Goal: Task Accomplishment & Management: Manage account settings

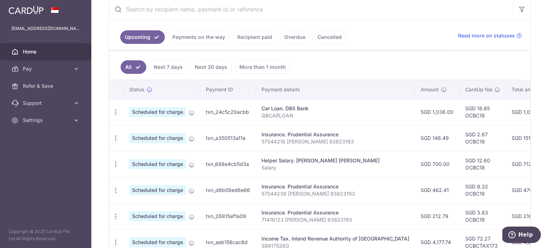
scroll to position [0, 137]
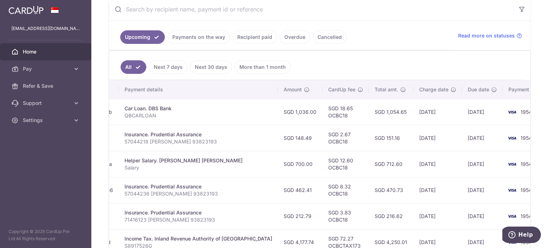
drag, startPoint x: 407, startPoint y: 141, endPoint x: 380, endPoint y: 149, distance: 28.2
click at [380, 149] on tr "Update payment Cancel payment Scheduled for charge txn_a350513a11a Insurance. P…" at bounding box center [264, 138] width 585 height 26
click at [369, 140] on td "SGD 151.16" at bounding box center [391, 138] width 45 height 26
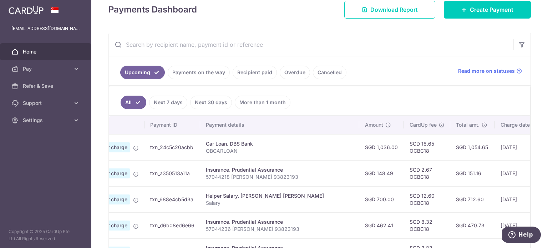
scroll to position [0, 0]
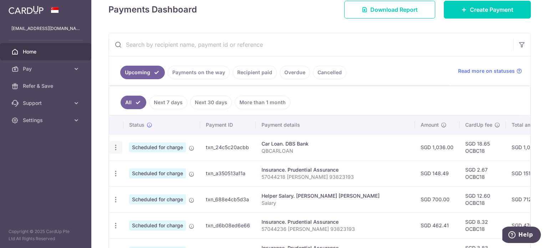
click at [116, 147] on icon "button" at bounding box center [115, 147] width 7 height 7
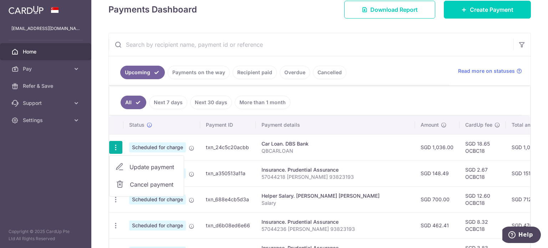
click at [143, 168] on span "Update payment" at bounding box center [154, 167] width 49 height 9
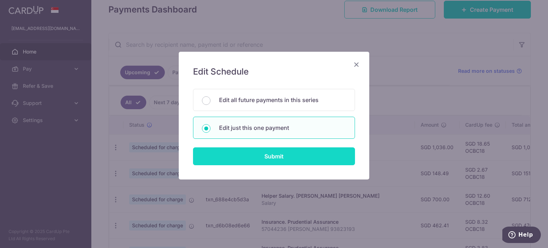
click at [251, 157] on input "Submit" at bounding box center [274, 156] width 162 height 18
radio input "true"
type input "1,036.00"
type input "[DATE]"
type input "QBCARLOAN"
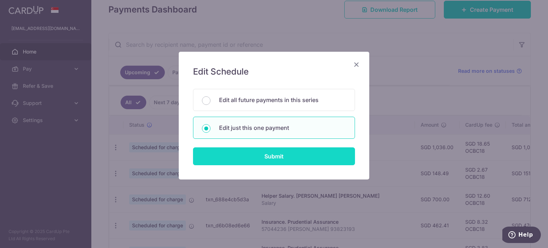
type input "OCBC18"
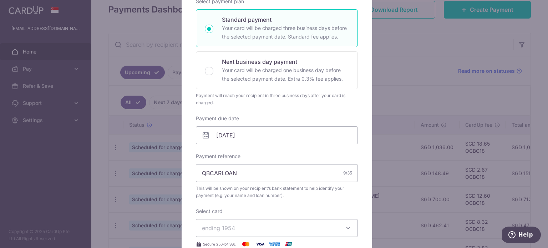
scroll to position [123, 0]
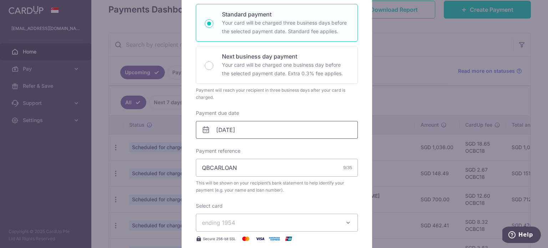
click at [279, 137] on input "[DATE]" at bounding box center [277, 130] width 162 height 18
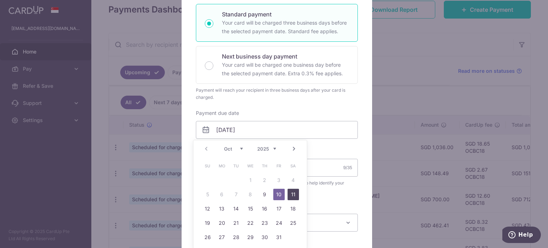
click at [294, 195] on link "11" at bounding box center [293, 194] width 11 height 11
type input "11/10/2025"
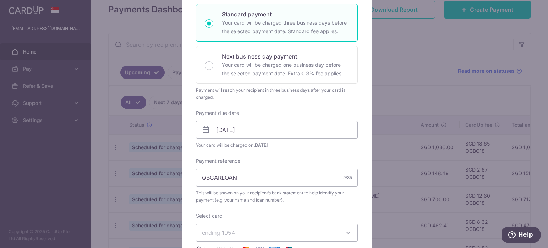
click at [447, 96] on div "Edit payment By clicking apply, you will make changes to all payments to DBS Ba…" at bounding box center [274, 124] width 548 height 248
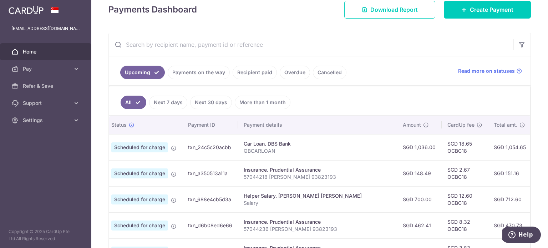
scroll to position [0, 0]
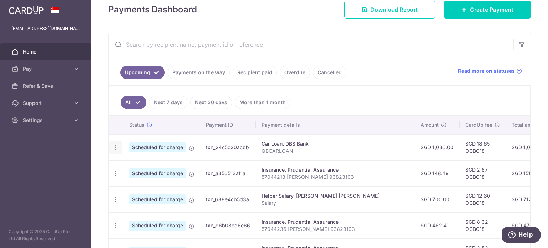
click at [118, 144] on icon "button" at bounding box center [115, 147] width 7 height 7
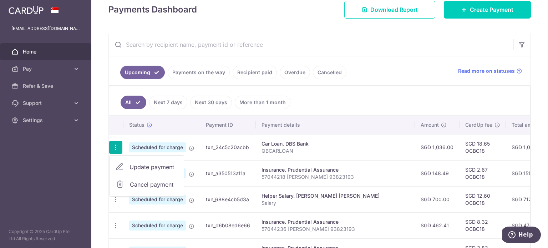
click at [147, 166] on span "Update payment" at bounding box center [154, 167] width 49 height 9
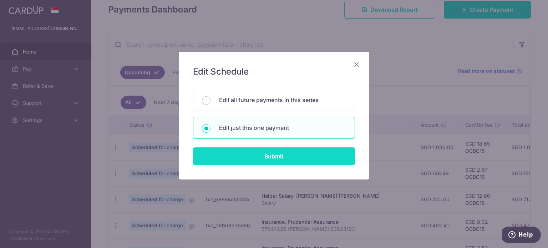
click at [249, 152] on input "Submit" at bounding box center [274, 156] width 162 height 18
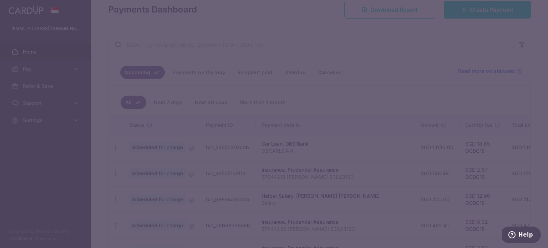
radio input "true"
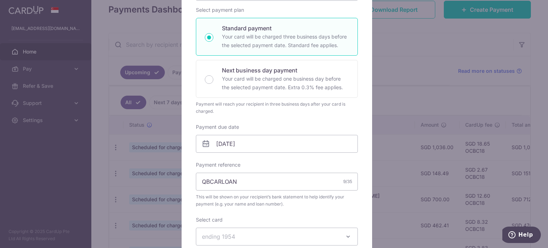
scroll to position [114, 0]
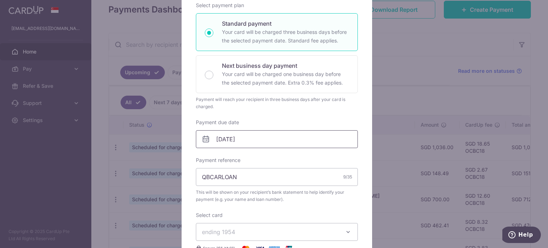
click at [277, 143] on input "[DATE]" at bounding box center [277, 139] width 162 height 18
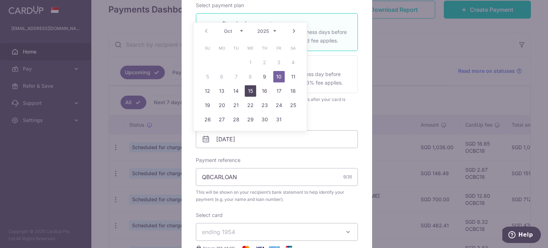
click at [250, 91] on link "15" at bounding box center [250, 90] width 11 height 11
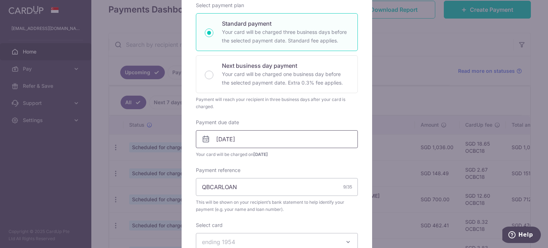
click at [245, 135] on input "[DATE]" at bounding box center [277, 139] width 162 height 18
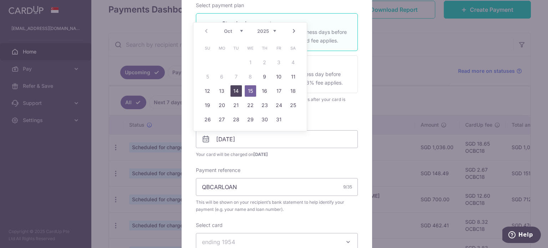
click at [236, 92] on link "14" at bounding box center [236, 90] width 11 height 11
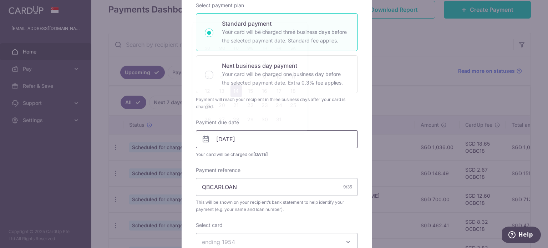
click at [247, 142] on input "14/10/2025" at bounding box center [277, 139] width 162 height 18
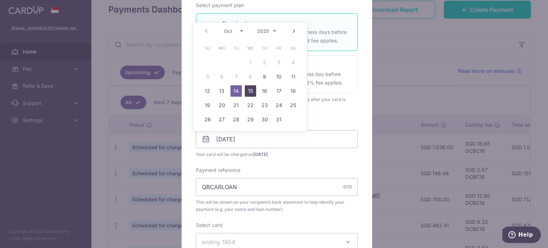
click at [250, 89] on link "15" at bounding box center [250, 90] width 11 height 11
type input "[DATE]"
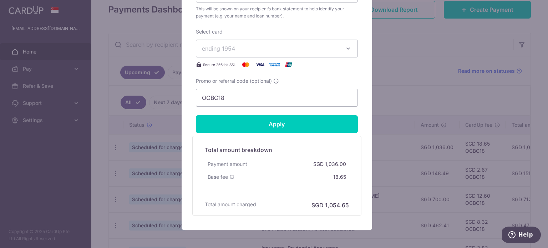
scroll to position [317, 0]
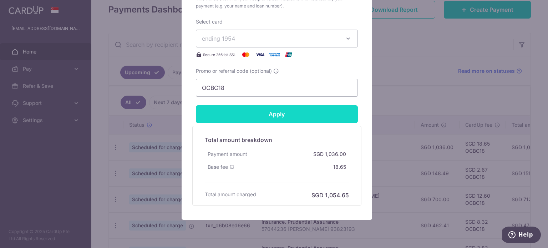
click at [273, 113] on input "Apply" at bounding box center [277, 114] width 162 height 18
type input "Successfully Applied"
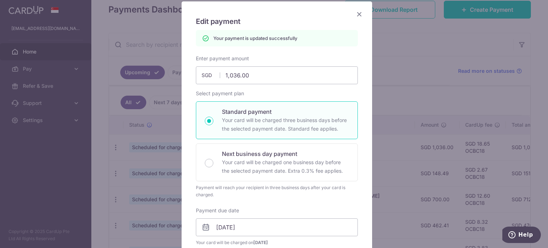
scroll to position [45, 0]
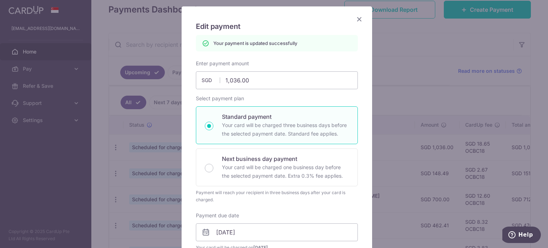
click at [360, 17] on icon "Close" at bounding box center [359, 19] width 9 height 9
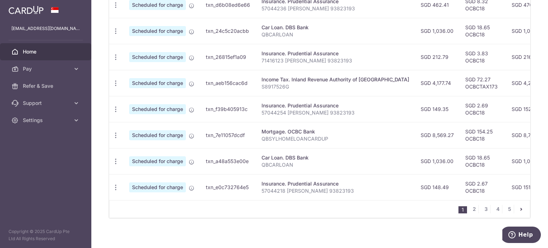
scroll to position [306, 0]
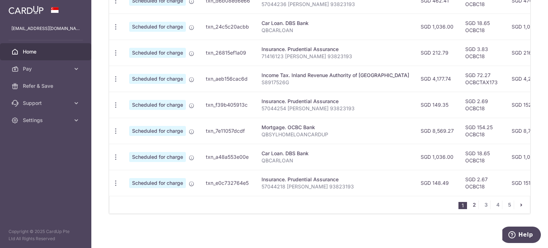
click at [470, 206] on link "2" at bounding box center [474, 205] width 9 height 9
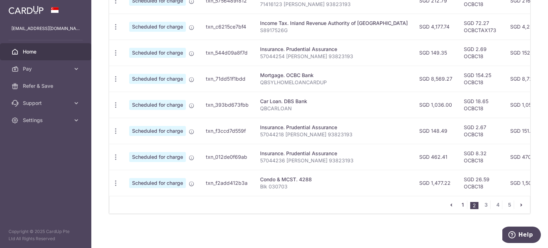
click at [459, 205] on link "1" at bounding box center [463, 205] width 9 height 9
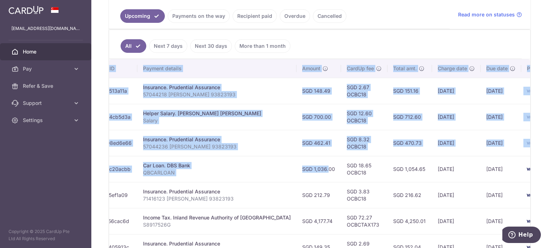
scroll to position [0, 137]
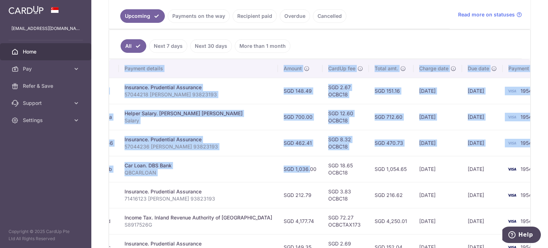
drag, startPoint x: 412, startPoint y: 168, endPoint x: 381, endPoint y: 165, distance: 30.9
click at [381, 165] on tr "Update payment Cancel payment Scheduled for charge txn_24c5c20acbb Car Loan. DB…" at bounding box center [264, 169] width 585 height 26
click at [381, 165] on td "SGD 1,054.65" at bounding box center [391, 169] width 45 height 26
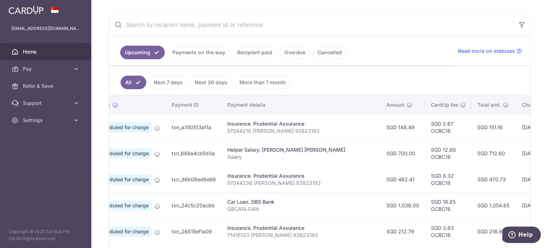
scroll to position [0, 24]
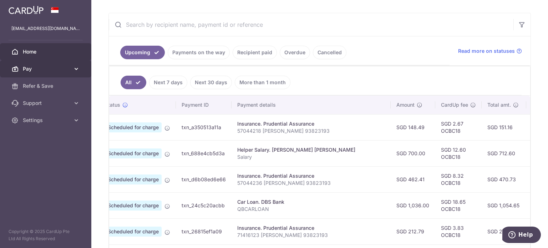
click at [73, 74] on link "Pay" at bounding box center [45, 68] width 91 height 17
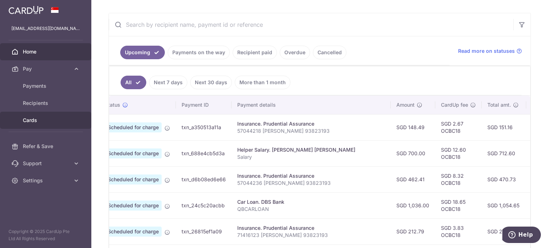
click at [39, 122] on span "Cards" at bounding box center [46, 120] width 47 height 7
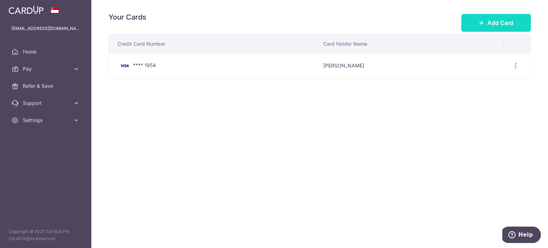
click at [489, 20] on span "Add Card" at bounding box center [501, 23] width 26 height 9
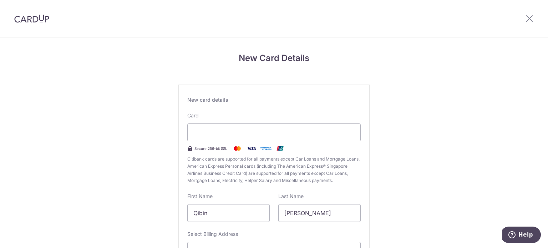
click at [186, 190] on div "New card details Card Secure 256-bit SSL Citibank cards are supported for all p…" at bounding box center [274, 194] width 191 height 219
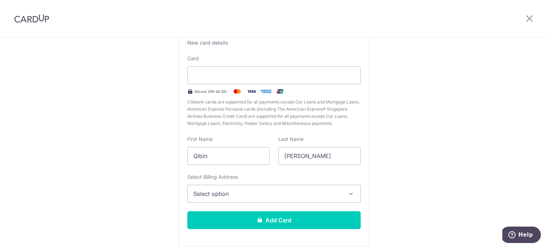
scroll to position [72, 0]
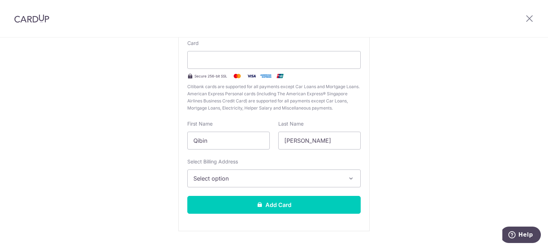
click at [259, 175] on span "Select option" at bounding box center [268, 178] width 149 height 9
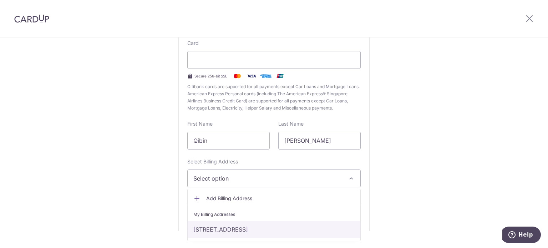
click at [249, 229] on link "3 Leedon Heights, Singapore, Singapore-267951" at bounding box center [274, 229] width 173 height 17
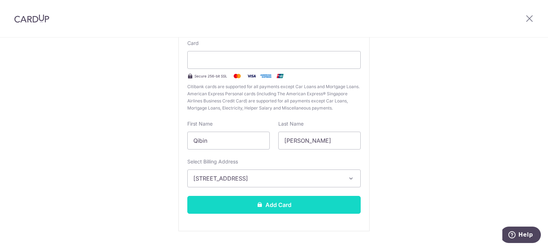
click at [245, 200] on button "Add Card" at bounding box center [274, 205] width 174 height 18
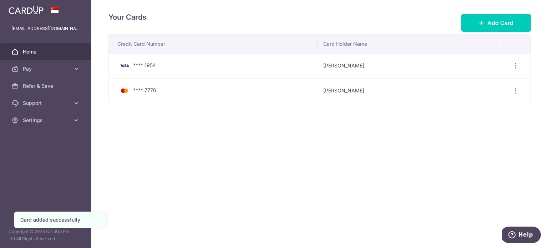
click at [46, 47] on link "Home" at bounding box center [45, 51] width 91 height 17
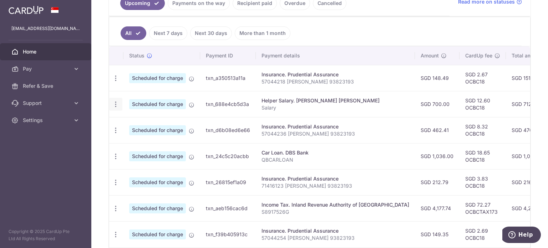
click at [116, 106] on icon "button" at bounding box center [115, 104] width 7 height 7
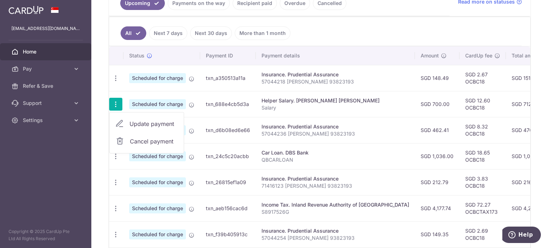
click at [146, 124] on span "Update payment" at bounding box center [154, 124] width 49 height 9
radio input "true"
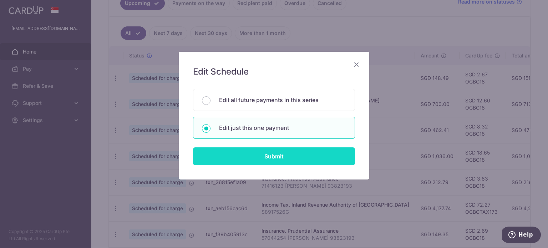
click at [265, 156] on input "Submit" at bounding box center [274, 156] width 162 height 18
radio input "true"
type input "700.00"
type input "[DATE]"
type input "Salary"
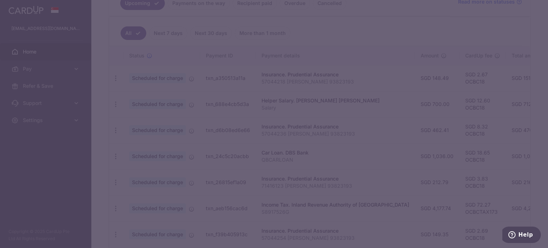
type input "OCBC18"
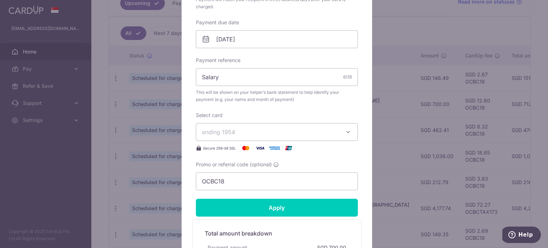
scroll to position [226, 0]
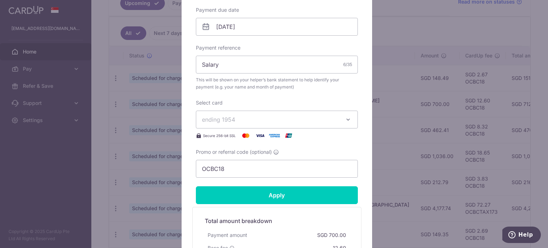
click at [304, 121] on span "ending 1954" at bounding box center [270, 119] width 137 height 9
click at [236, 174] on span "**** 7776" at bounding box center [232, 170] width 26 height 9
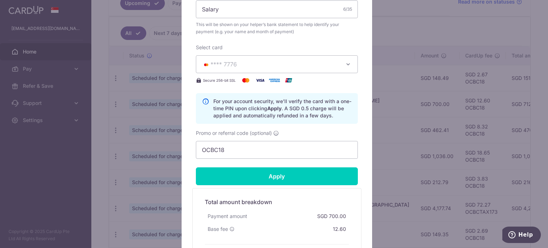
scroll to position [282, 0]
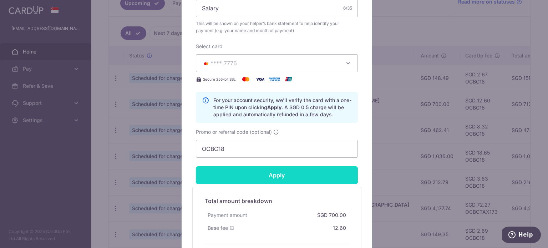
click at [304, 178] on input "Apply" at bounding box center [277, 175] width 162 height 18
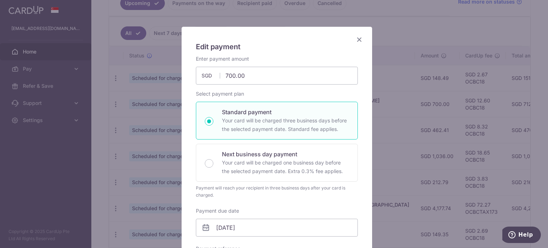
scroll to position [23, 0]
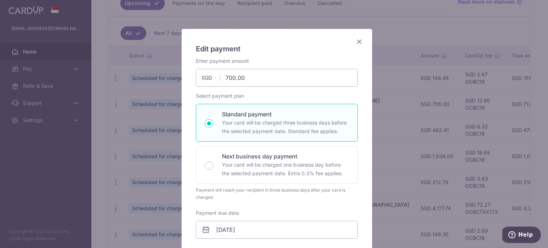
click at [356, 42] on icon "Close" at bounding box center [359, 41] width 9 height 9
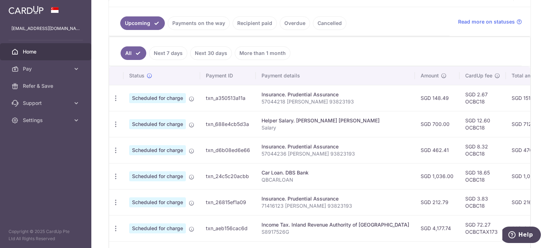
drag, startPoint x: 171, startPoint y: 127, endPoint x: 243, endPoint y: 125, distance: 71.8
click at [243, 125] on tr "Update payment Cancel payment Scheduled for charge txn_688e4cb5d3a Helper Salar…" at bounding box center [401, 124] width 585 height 26
click at [243, 125] on td "txn_688e4cb5d3a" at bounding box center [228, 124] width 56 height 26
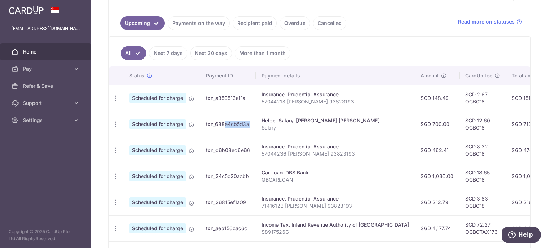
click at [243, 125] on td "txn_688e4cb5d3a" at bounding box center [228, 124] width 56 height 26
click at [114, 97] on icon "button" at bounding box center [115, 98] width 7 height 7
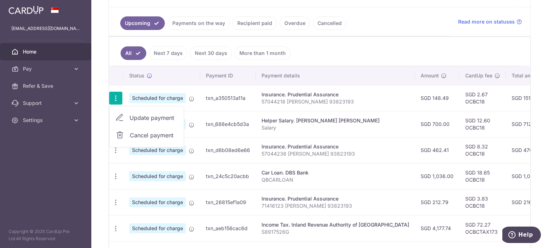
click at [134, 116] on span "Update payment" at bounding box center [154, 118] width 49 height 9
radio input "true"
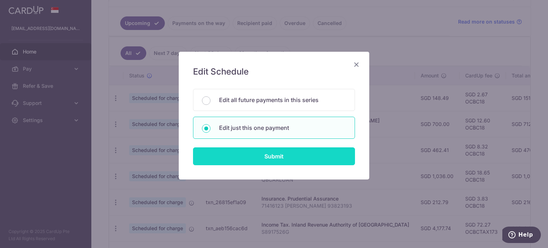
click at [264, 158] on input "Submit" at bounding box center [274, 156] width 162 height 18
radio input "true"
type input "148.49"
type input "[DATE]"
type input "57044218 [PERSON_NAME] 93823193"
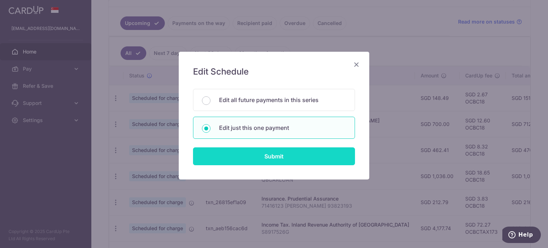
type input "OCBC18"
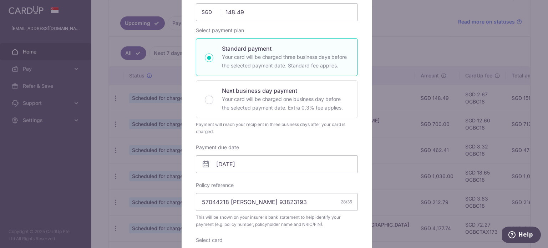
scroll to position [99, 0]
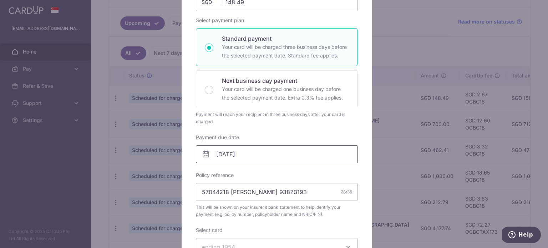
click at [281, 156] on input "[DATE]" at bounding box center [277, 154] width 162 height 18
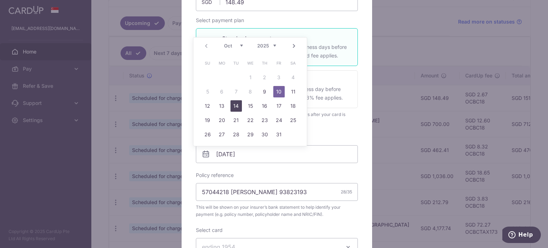
click at [232, 107] on link "14" at bounding box center [236, 105] width 11 height 11
type input "14/10/2025"
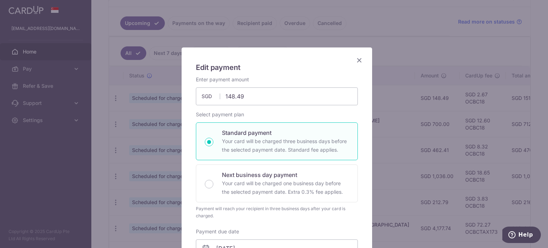
scroll to position [0, 0]
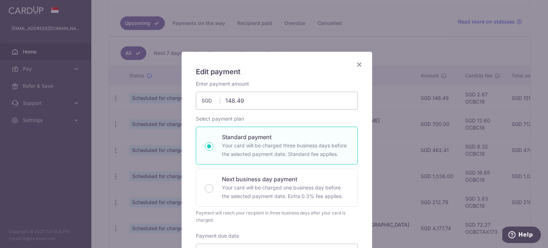
click at [357, 66] on icon "Close" at bounding box center [359, 64] width 9 height 9
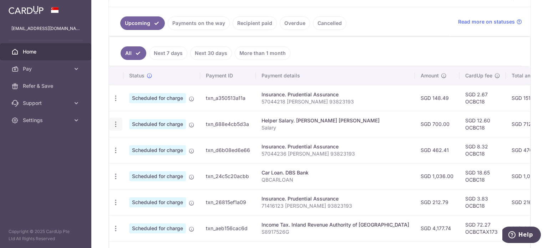
click at [114, 124] on icon "button" at bounding box center [115, 124] width 7 height 7
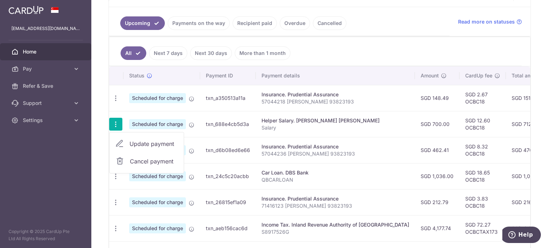
click at [335, 122] on div "Helper Salary. [PERSON_NAME] [PERSON_NAME]" at bounding box center [336, 120] width 148 height 7
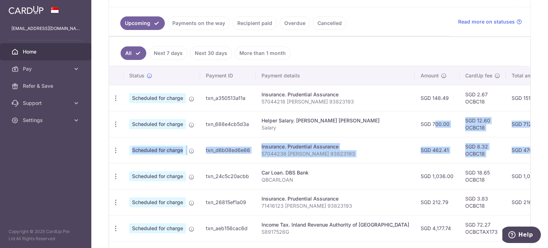
scroll to position [0, 137]
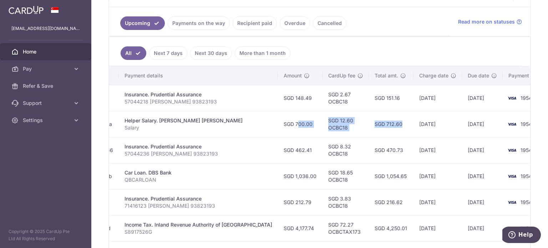
drag, startPoint x: 403, startPoint y: 126, endPoint x: 362, endPoint y: 125, distance: 40.7
click at [362, 125] on tr "Update payment Cancel payment Scheduled for charge txn_688e4cb5d3a Helper Salar…" at bounding box center [264, 124] width 585 height 26
click at [369, 125] on td "SGD 712.60" at bounding box center [391, 124] width 45 height 26
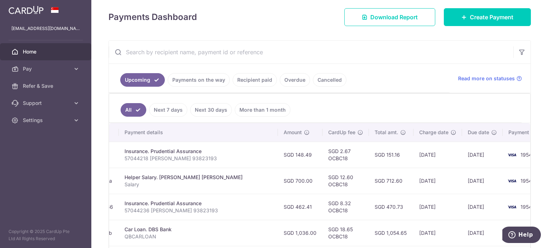
scroll to position [96, 0]
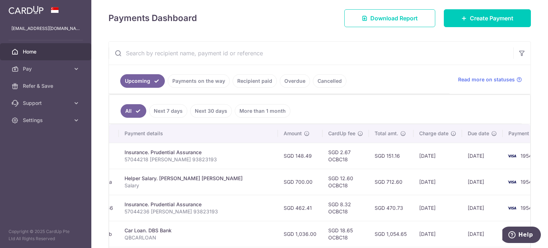
click at [369, 169] on td "SGD 712.60" at bounding box center [391, 182] width 45 height 26
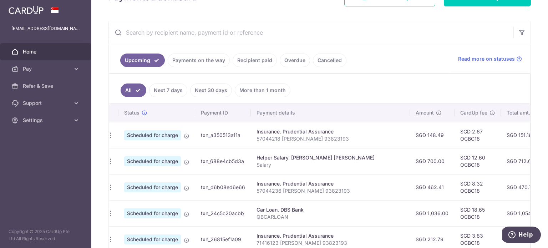
scroll to position [0, 0]
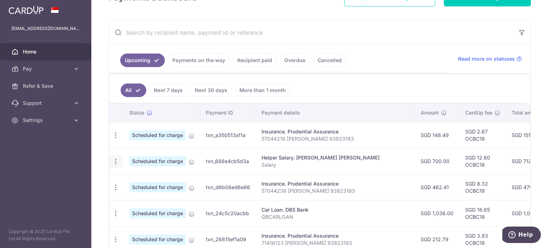
click at [114, 162] on icon "button" at bounding box center [115, 161] width 7 height 7
click at [137, 200] on span "Cancel payment" at bounding box center [154, 198] width 48 height 9
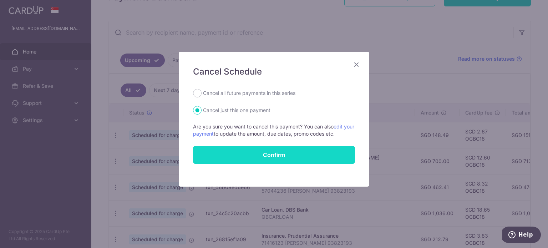
click at [256, 151] on button "Confirm" at bounding box center [274, 155] width 162 height 18
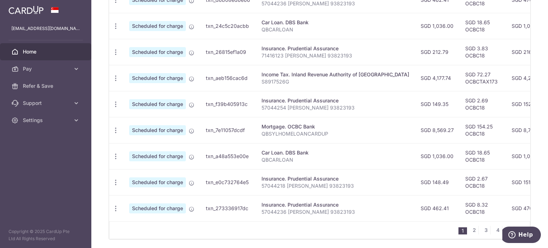
scroll to position [306, 0]
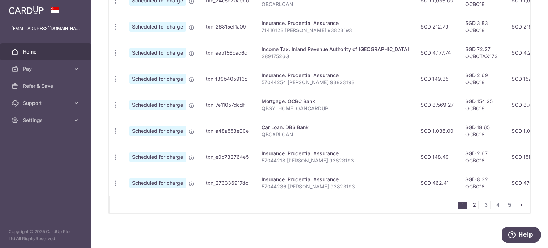
click at [472, 206] on link "2" at bounding box center [474, 205] width 9 height 9
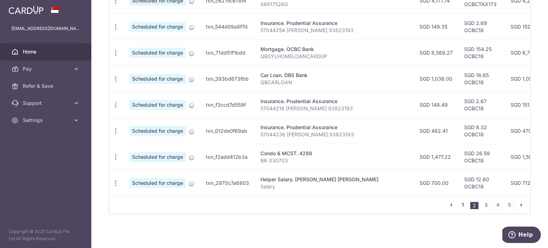
click at [460, 207] on link "1" at bounding box center [463, 205] width 9 height 9
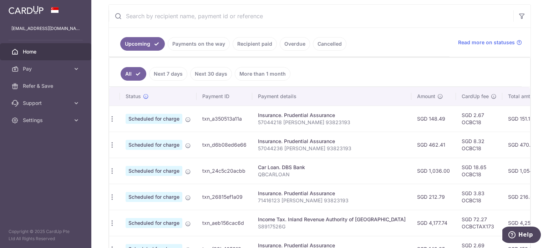
scroll to position [0, 0]
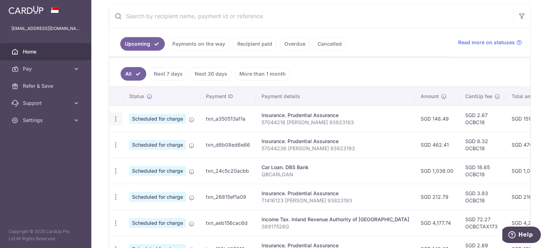
click at [119, 118] on div "Update payment Cancel payment" at bounding box center [115, 118] width 13 height 13
click at [115, 118] on icon "button" at bounding box center [115, 118] width 7 height 7
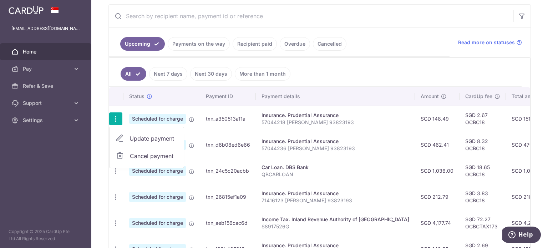
click at [140, 137] on span "Update payment" at bounding box center [154, 138] width 49 height 9
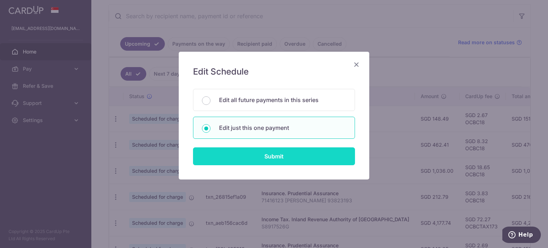
click at [264, 163] on input "Submit" at bounding box center [274, 156] width 162 height 18
radio input "true"
type input "148.49"
type input "[DATE]"
type input "57044218 [PERSON_NAME] 93823193"
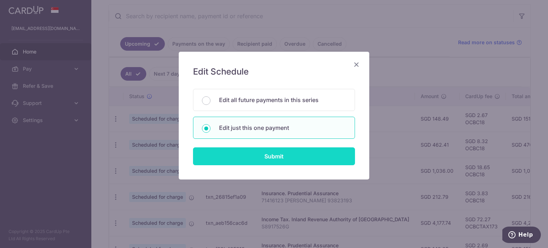
type input "OCBC18"
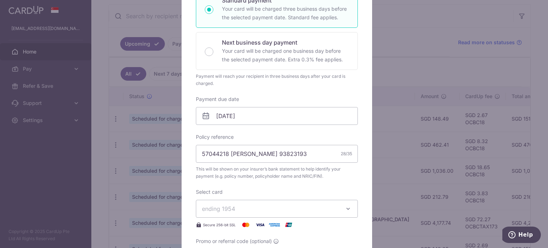
scroll to position [141, 0]
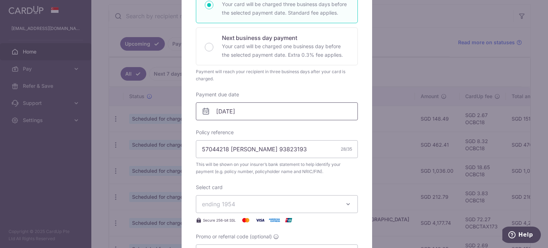
click at [266, 110] on input "[DATE]" at bounding box center [277, 111] width 162 height 18
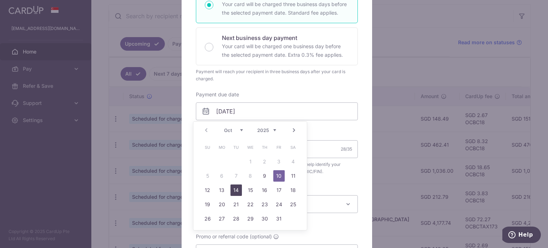
click at [236, 193] on link "14" at bounding box center [236, 190] width 11 height 11
type input "[DATE]"
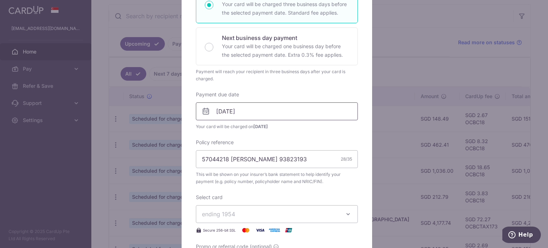
click at [256, 115] on input "[DATE]" at bounding box center [277, 111] width 162 height 18
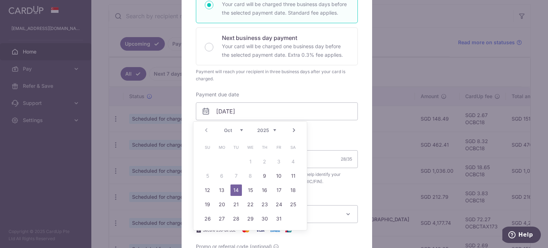
click at [234, 189] on link "14" at bounding box center [236, 190] width 11 height 11
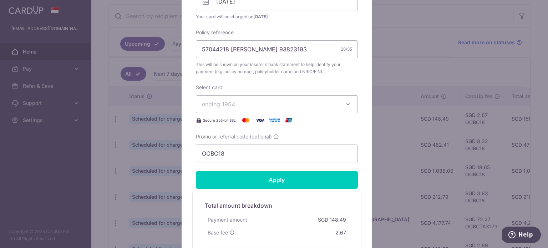
scroll to position [252, 0]
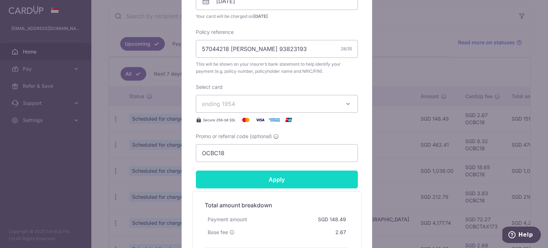
click at [274, 183] on input "Apply" at bounding box center [277, 180] width 162 height 18
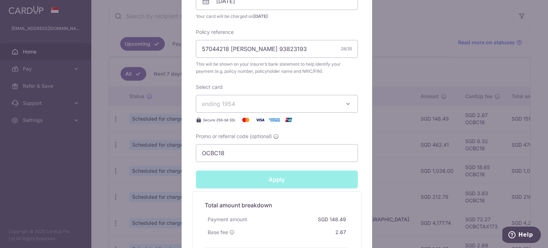
type input "Successfully Applied"
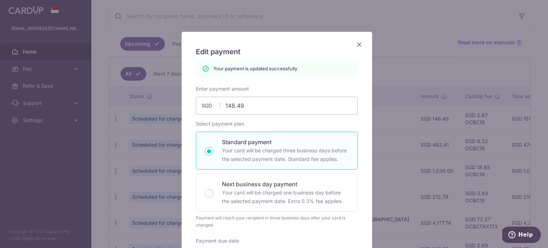
scroll to position [0, 0]
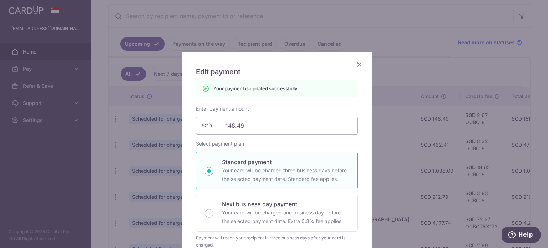
click at [358, 66] on icon "Close" at bounding box center [359, 64] width 9 height 9
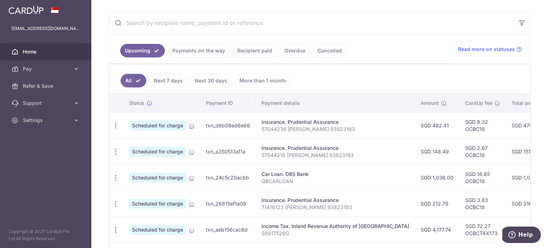
scroll to position [128, 0]
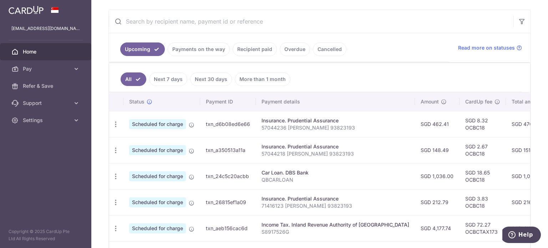
click at [424, 148] on td "SGD 148.49" at bounding box center [437, 150] width 45 height 26
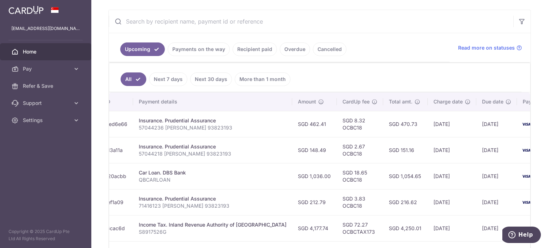
scroll to position [0, 137]
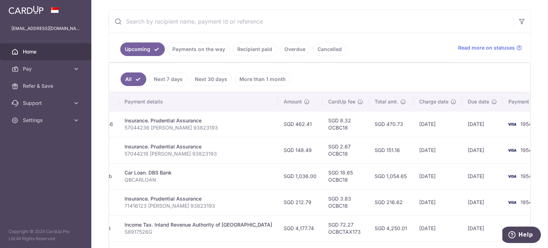
drag, startPoint x: 502, startPoint y: 151, endPoint x: 434, endPoint y: 155, distance: 67.6
click at [434, 155] on tr "Update payment Cancel payment Scheduled for charge txn_a350513a11a Insurance. P…" at bounding box center [264, 150] width 585 height 26
click at [434, 155] on td "[DATE]" at bounding box center [438, 150] width 49 height 26
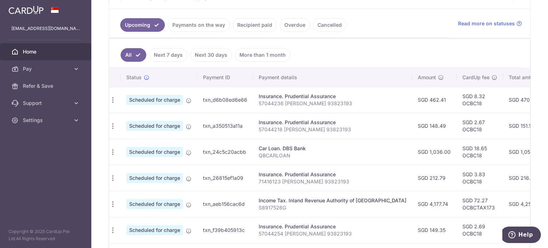
scroll to position [0, 0]
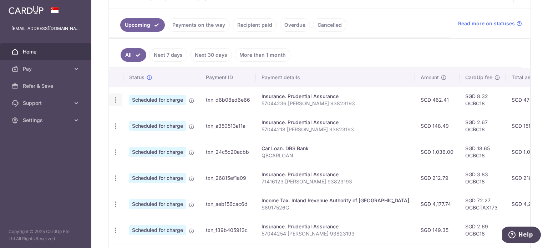
click at [117, 103] on div "Update payment Cancel payment" at bounding box center [115, 100] width 13 height 13
click at [115, 98] on icon "button" at bounding box center [115, 99] width 7 height 7
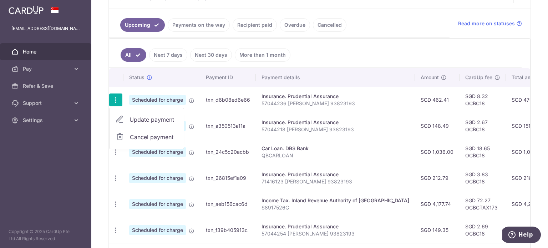
click at [140, 115] on span "Update payment" at bounding box center [154, 119] width 49 height 9
radio input "true"
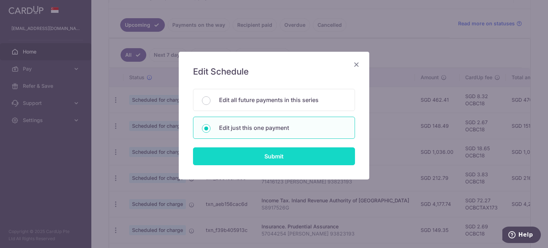
click at [265, 154] on input "Submit" at bounding box center [274, 156] width 162 height 18
radio input "true"
type input "462.41"
type input "[DATE]"
type input "57044236 [PERSON_NAME] 93823193"
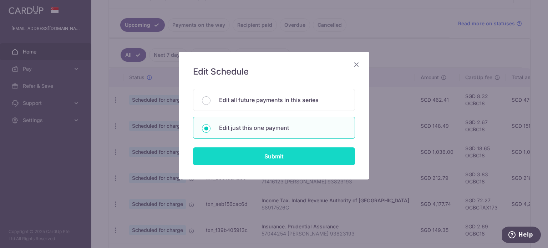
type input "OCBC18"
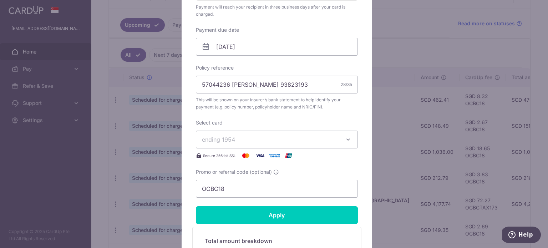
scroll to position [226, 0]
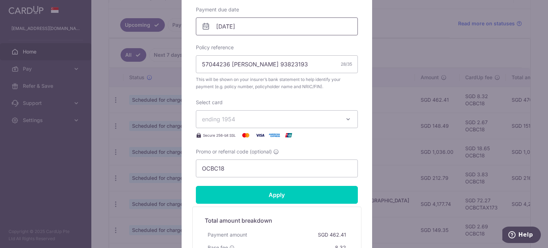
click at [279, 27] on input "[DATE]" at bounding box center [277, 26] width 162 height 18
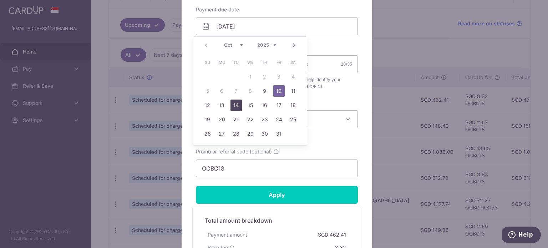
click at [233, 104] on link "14" at bounding box center [236, 105] width 11 height 11
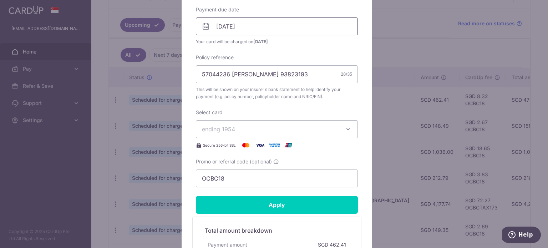
click at [257, 29] on input "[DATE]" at bounding box center [277, 26] width 162 height 18
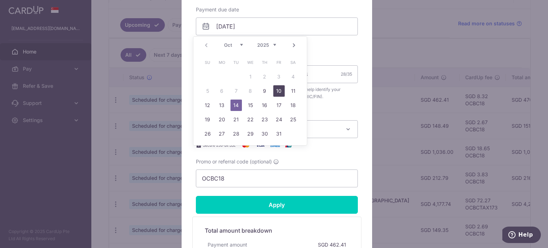
click at [281, 92] on link "10" at bounding box center [279, 90] width 11 height 11
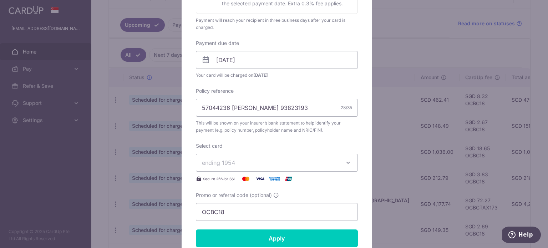
scroll to position [184, 0]
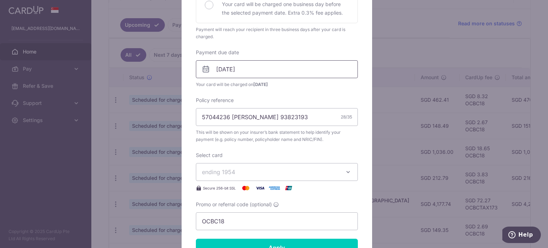
click at [268, 71] on input "[DATE]" at bounding box center [277, 69] width 162 height 18
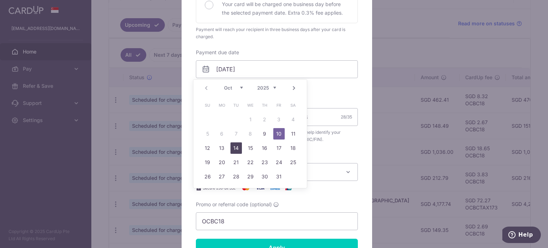
click at [234, 147] on link "14" at bounding box center [236, 147] width 11 height 11
type input "[DATE]"
click at [271, 66] on input "[DATE]" at bounding box center [277, 69] width 162 height 18
click at [238, 150] on link "14" at bounding box center [236, 147] width 11 height 11
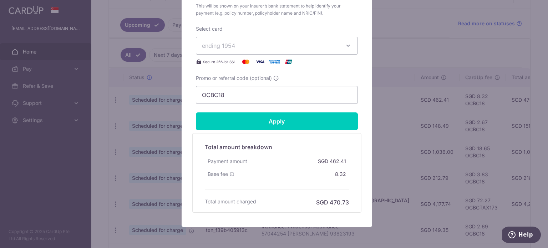
scroll to position [340, 0]
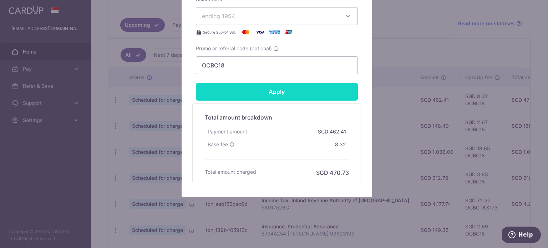
click at [264, 96] on input "Apply" at bounding box center [277, 92] width 162 height 18
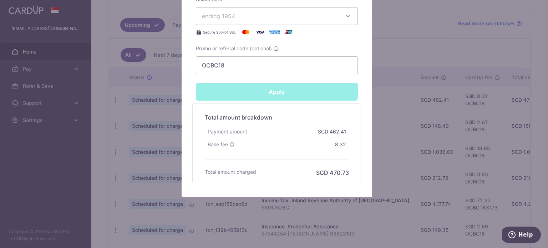
type input "Successfully Applied"
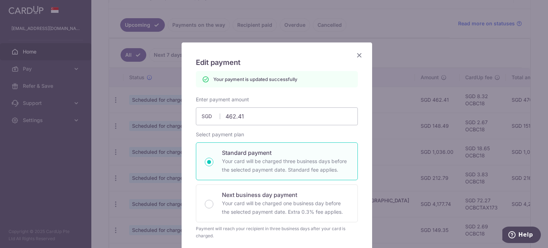
scroll to position [7, 0]
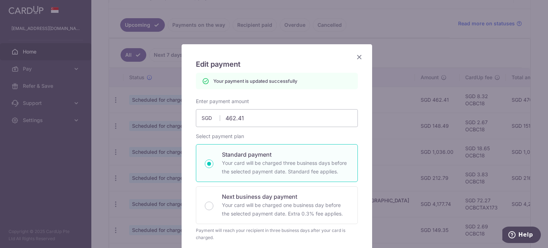
click at [356, 56] on icon "Close" at bounding box center [359, 56] width 9 height 9
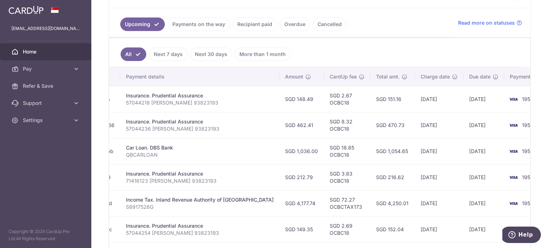
scroll to position [160, 0]
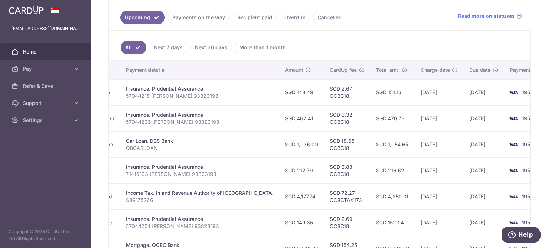
drag, startPoint x: 395, startPoint y: 145, endPoint x: 426, endPoint y: 142, distance: 30.9
click at [426, 142] on td "[DATE]" at bounding box center [439, 144] width 49 height 26
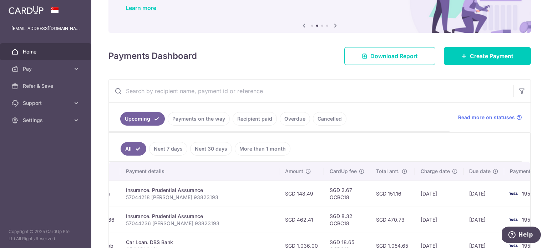
scroll to position [0, 0]
